Goal: Navigation & Orientation: Find specific page/section

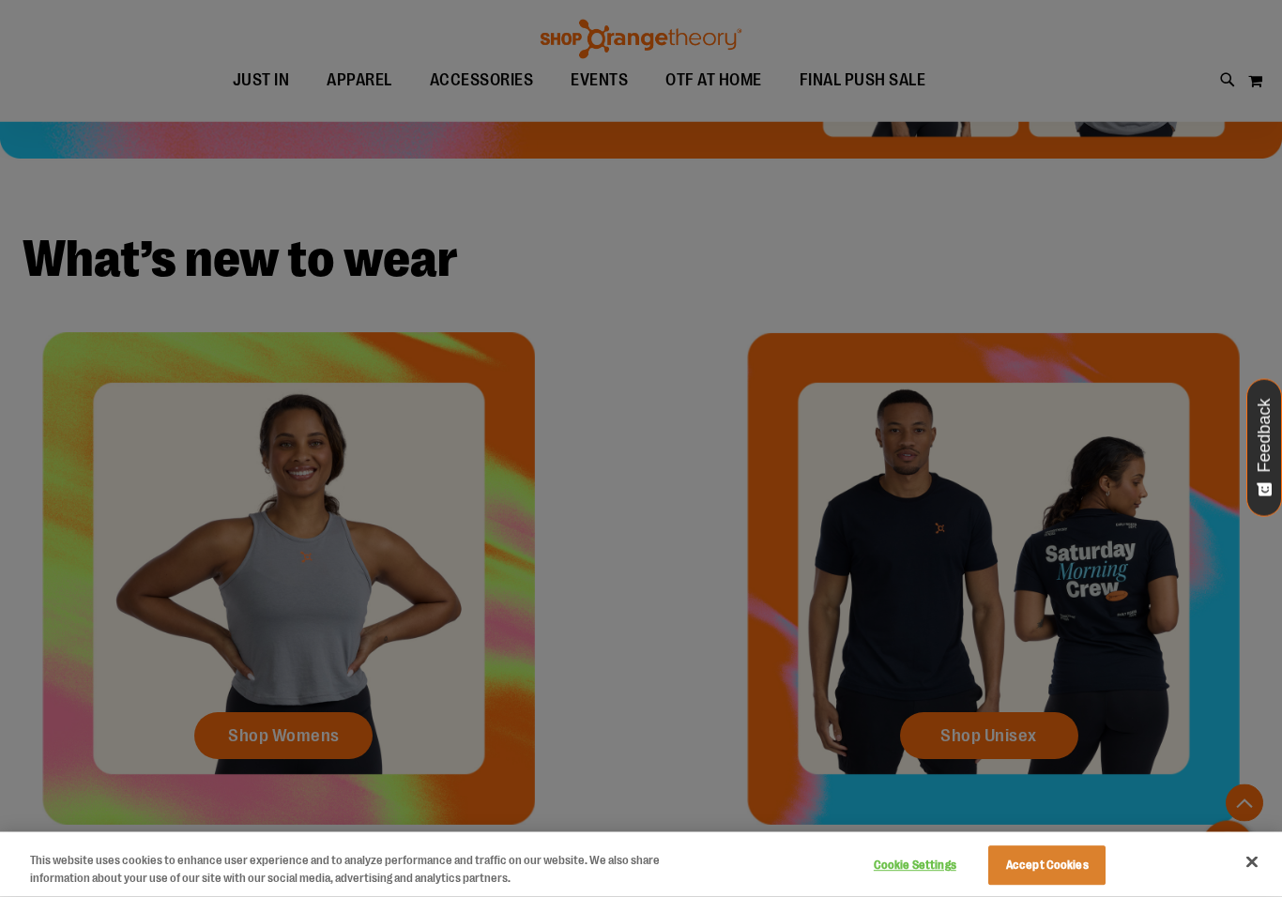
scroll to position [494, 0]
click at [1257, 876] on button "Close" at bounding box center [1251, 862] width 41 height 41
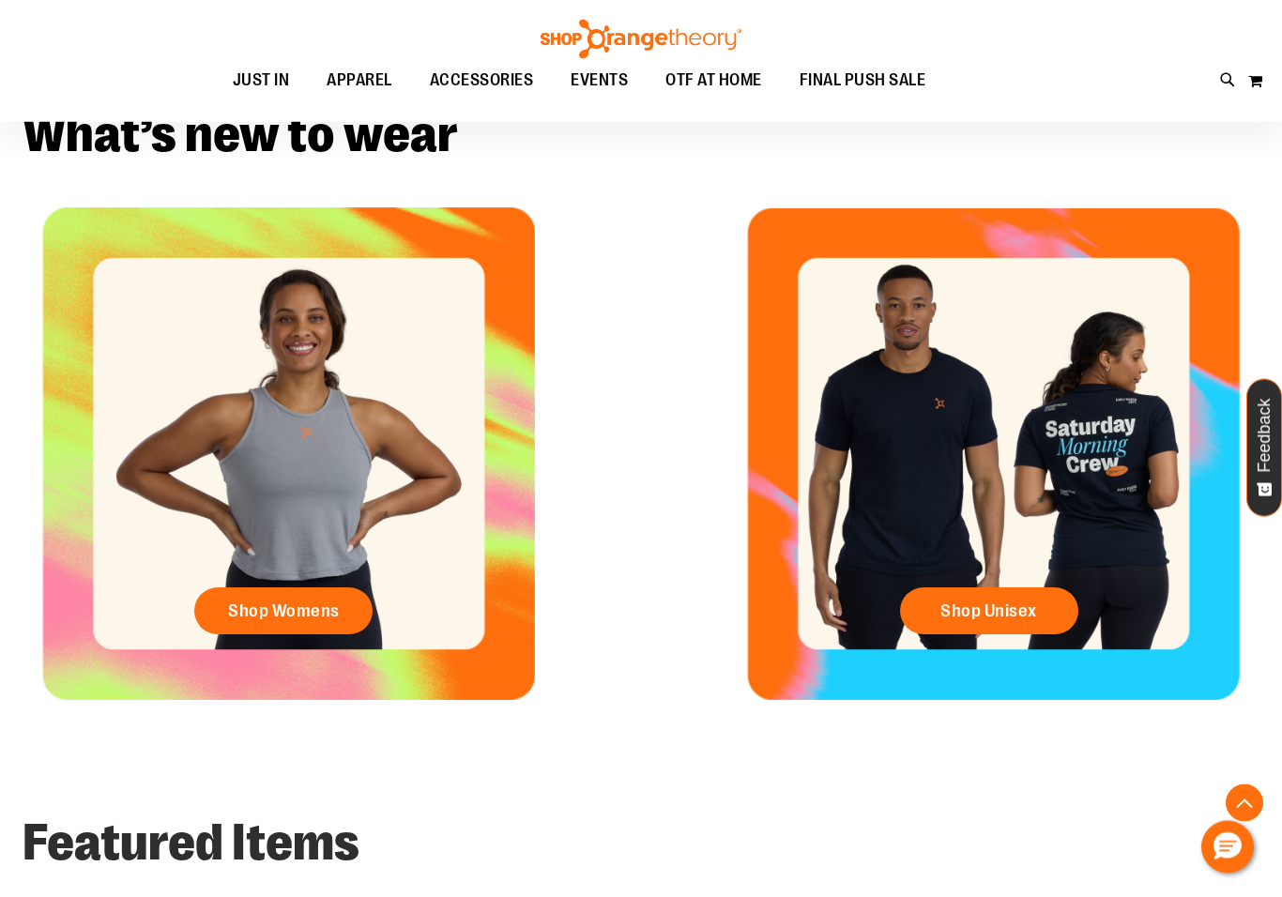
scroll to position [620, 0]
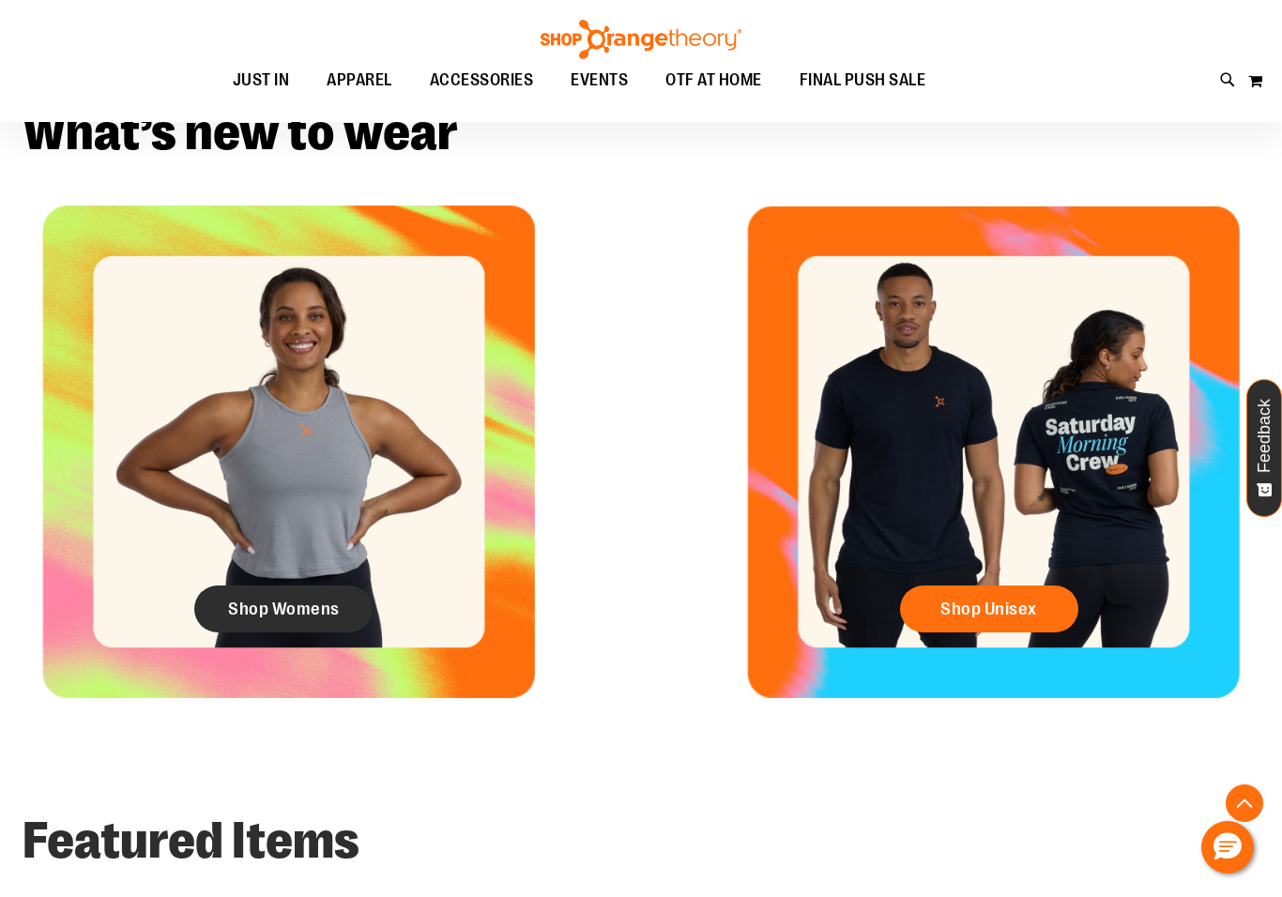
click at [251, 602] on span "Shop Womens" at bounding box center [284, 609] width 112 height 21
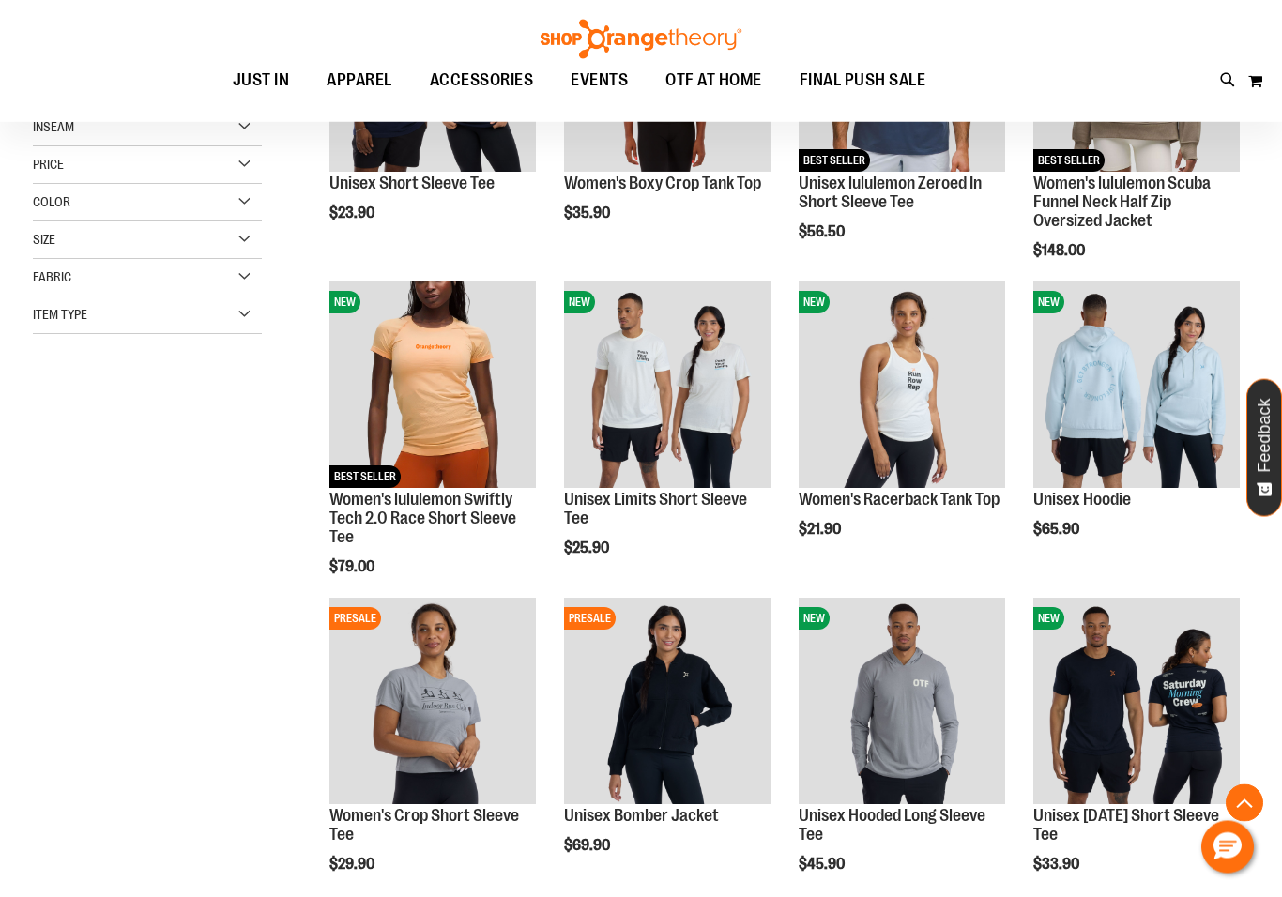
scroll to position [417, 0]
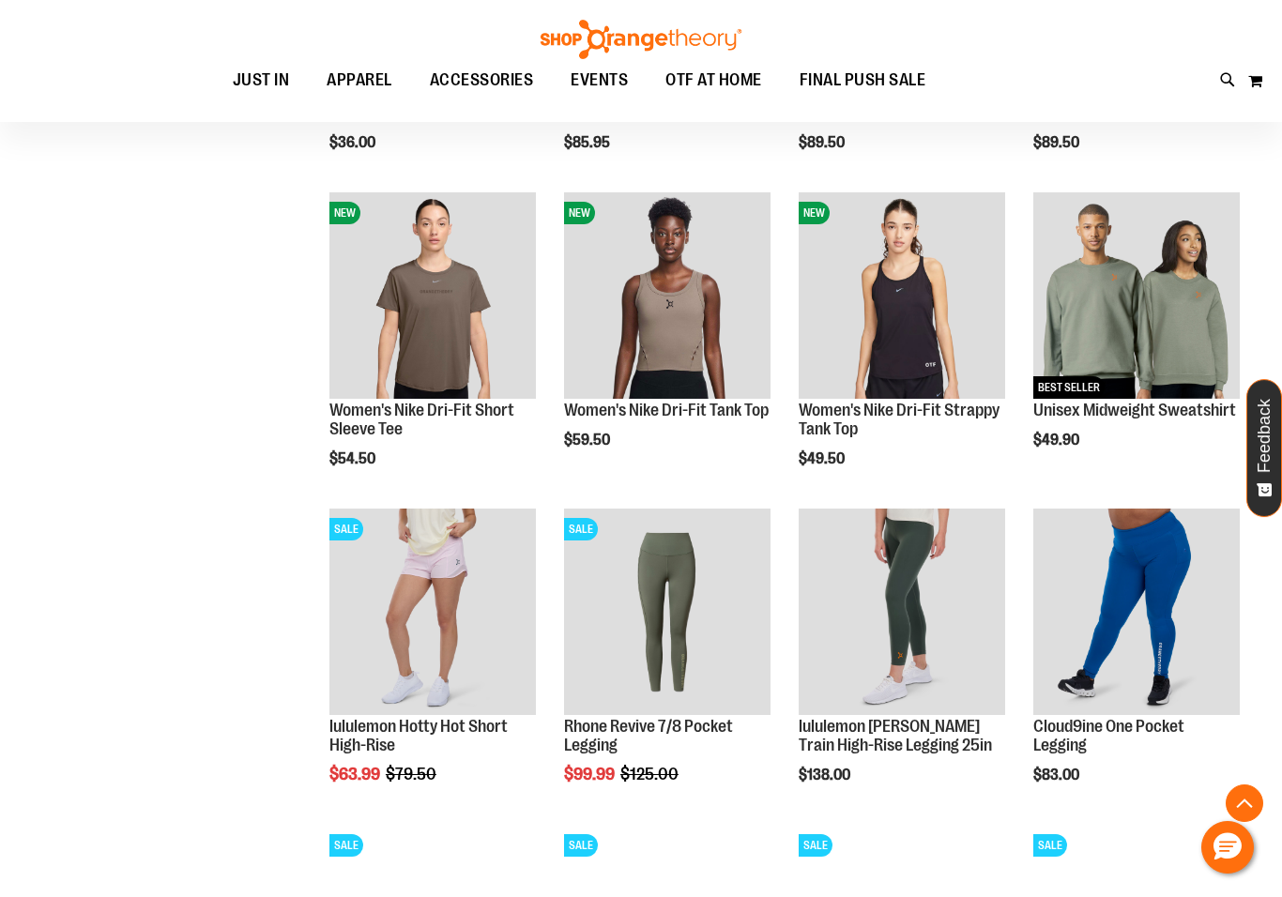
scroll to position [1770, 0]
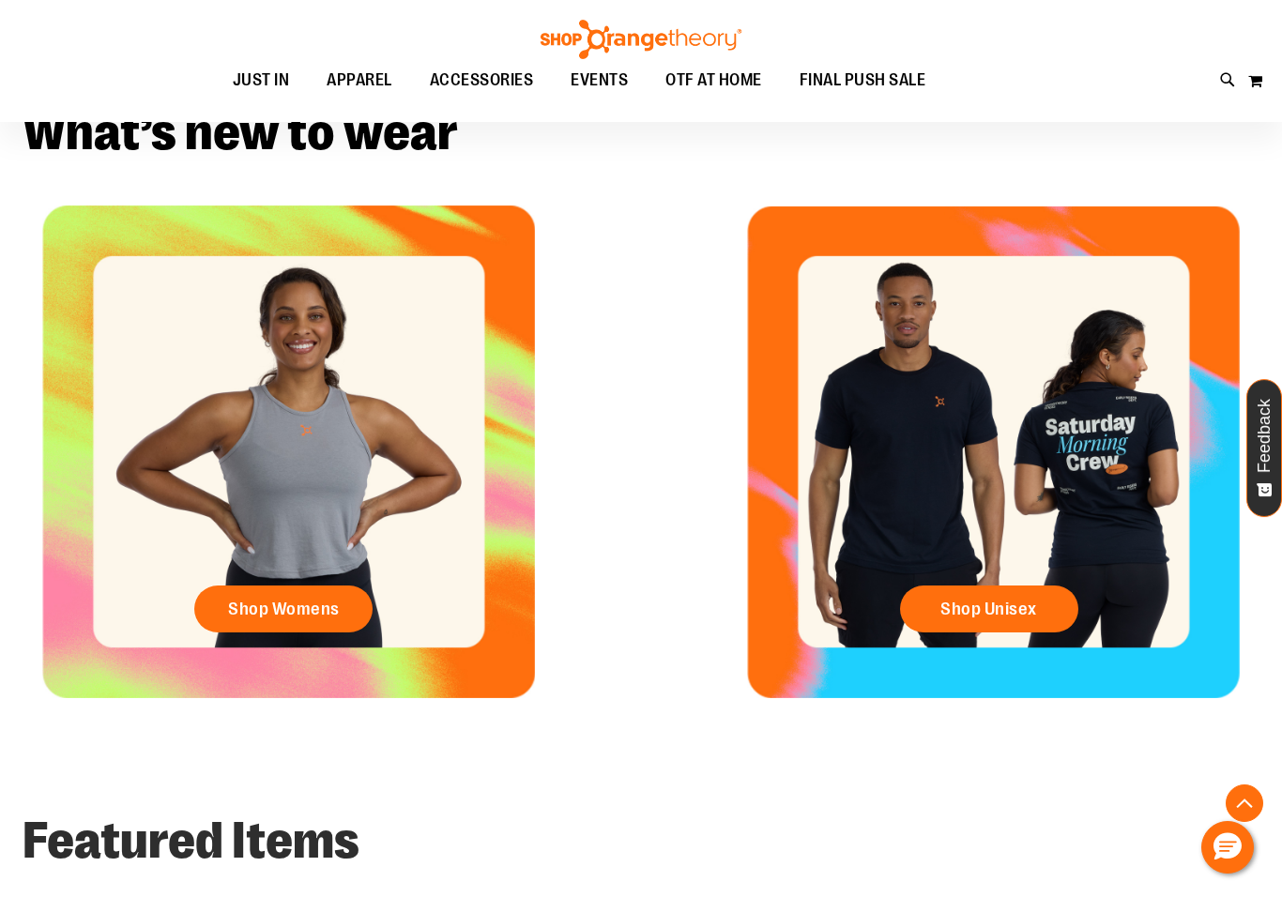
scroll to position [620, 0]
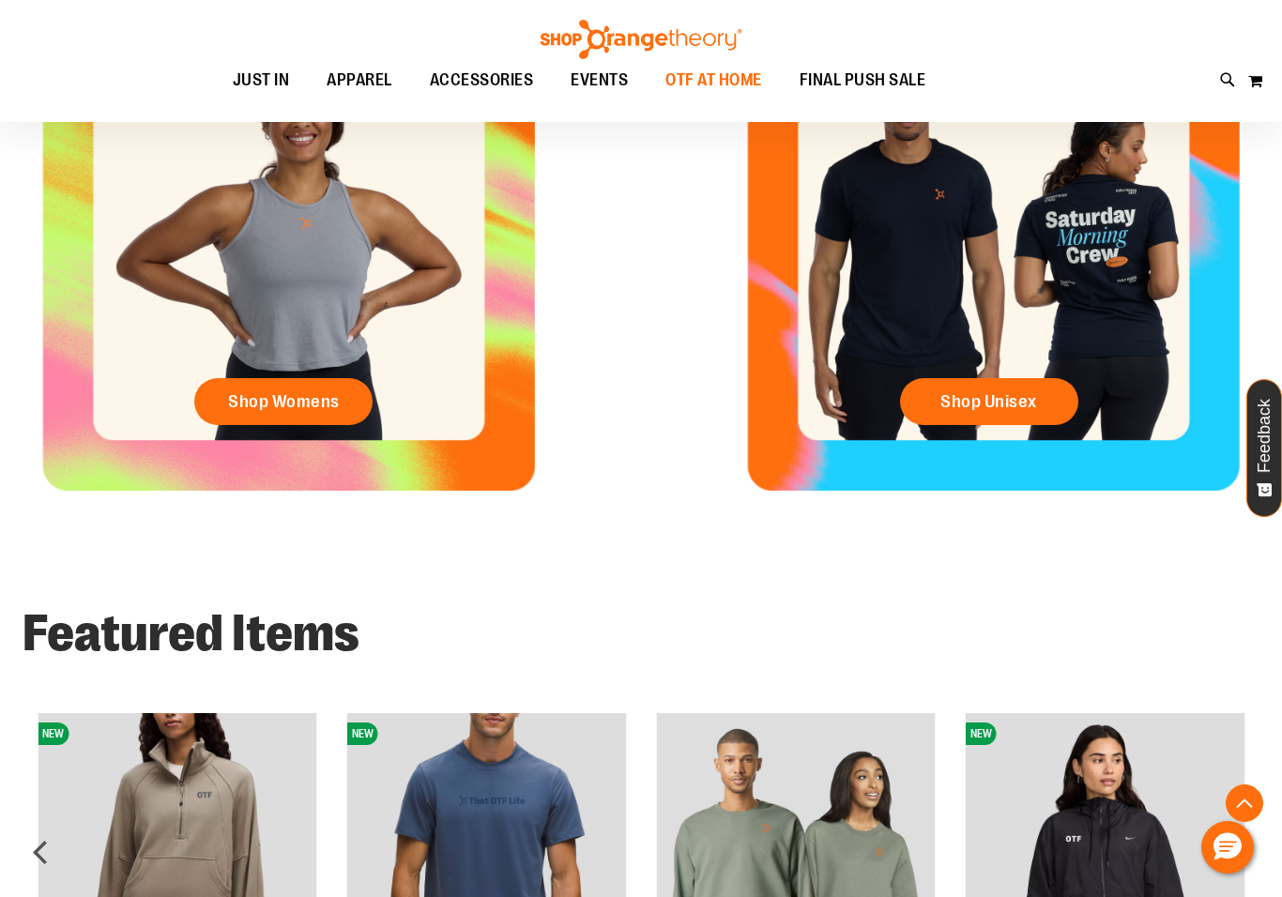
click at [709, 60] on span "OTF AT HOME" at bounding box center [713, 80] width 97 height 42
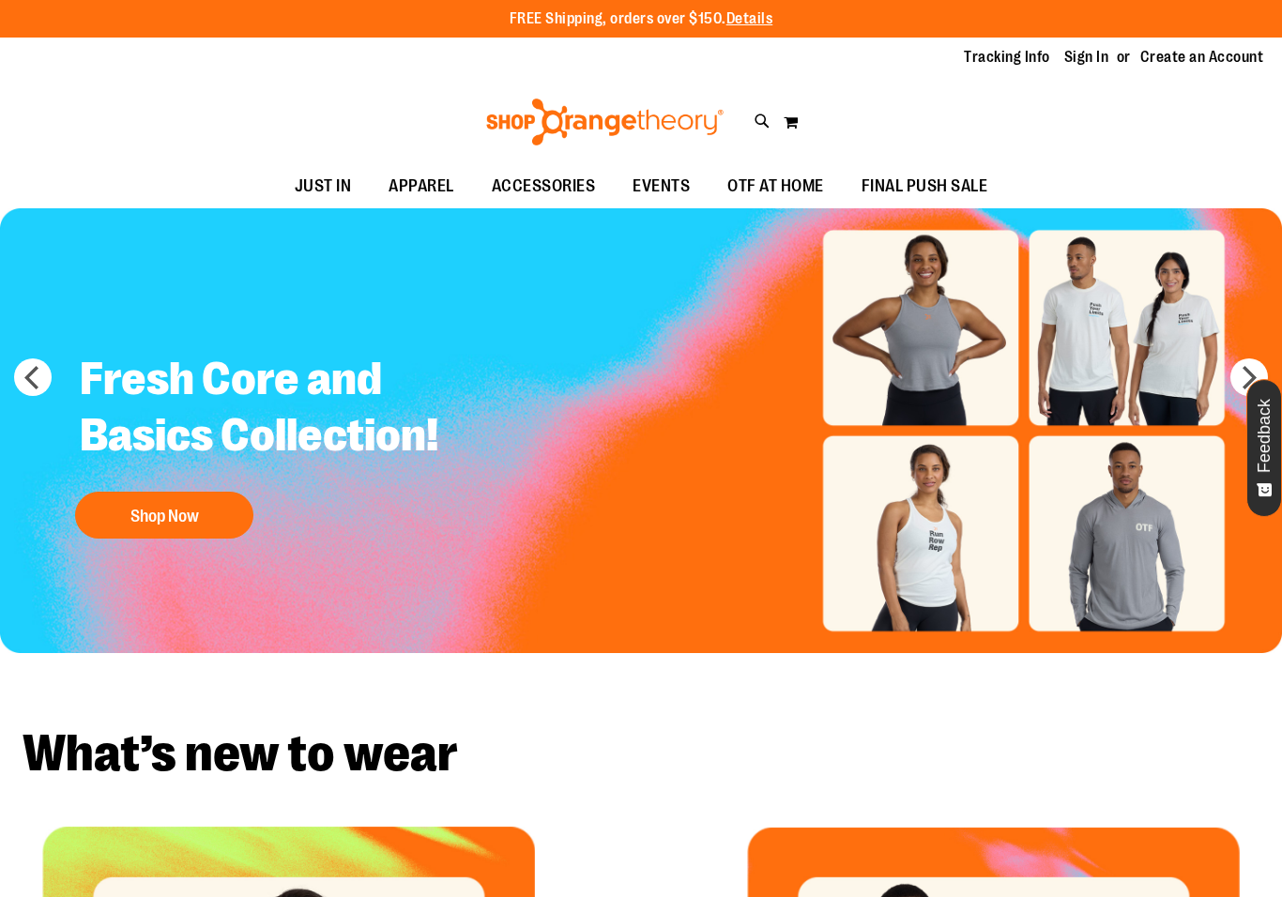
scroll to position [620, 0]
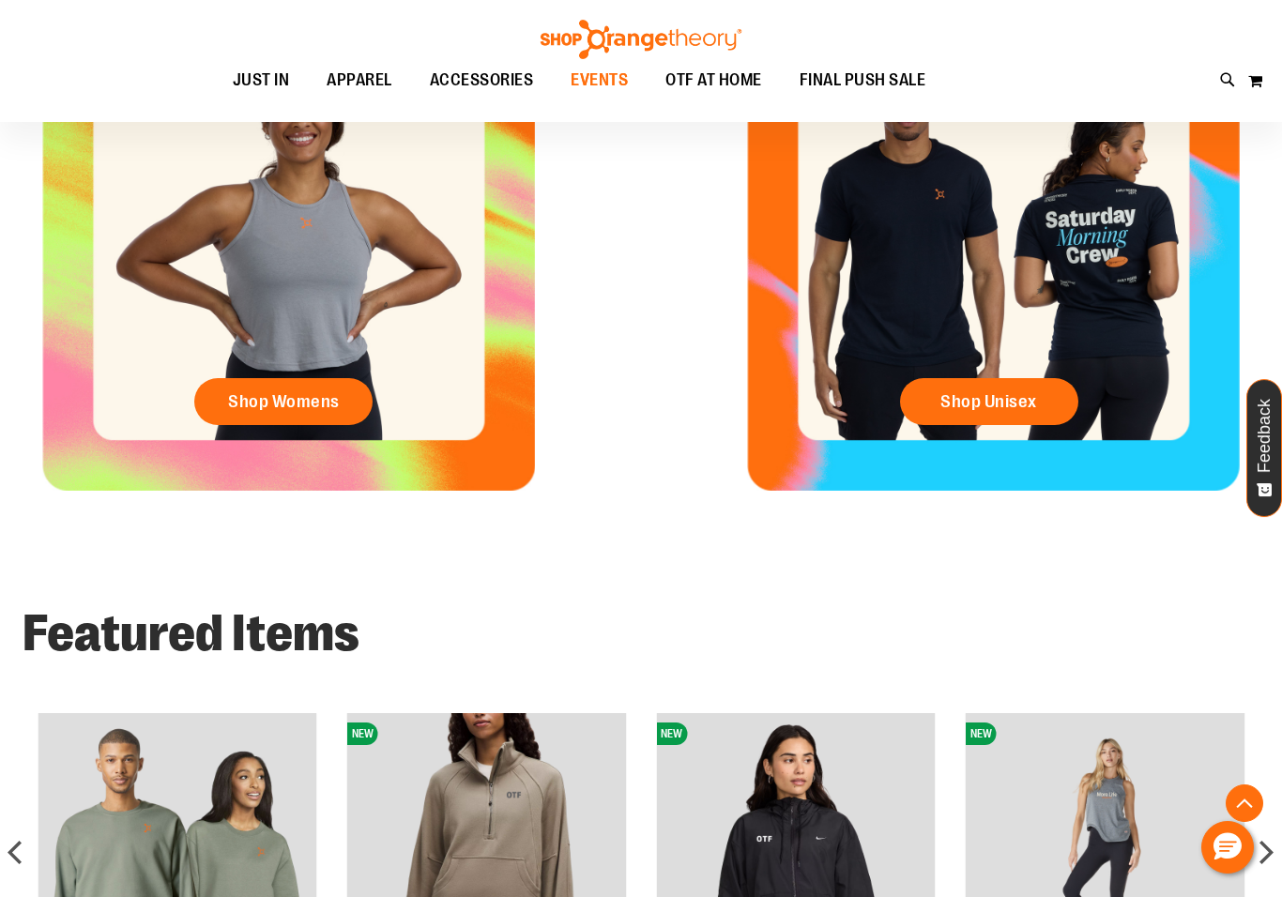
click at [590, 79] on span "EVENTS" at bounding box center [599, 80] width 57 height 42
